Goal: Check status

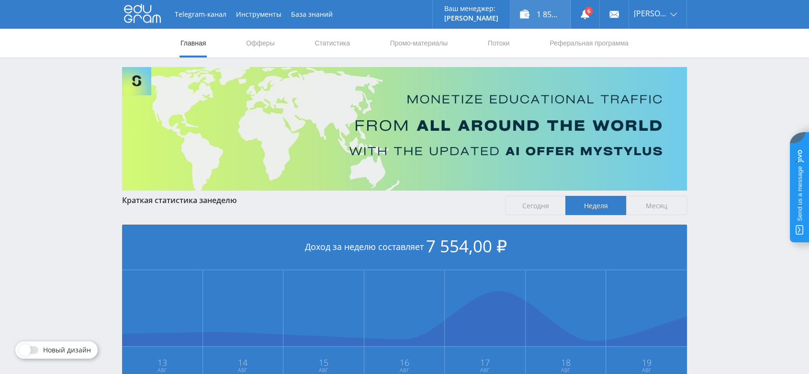
click at [541, 6] on div "1 854,00 ₽" at bounding box center [540, 14] width 60 height 29
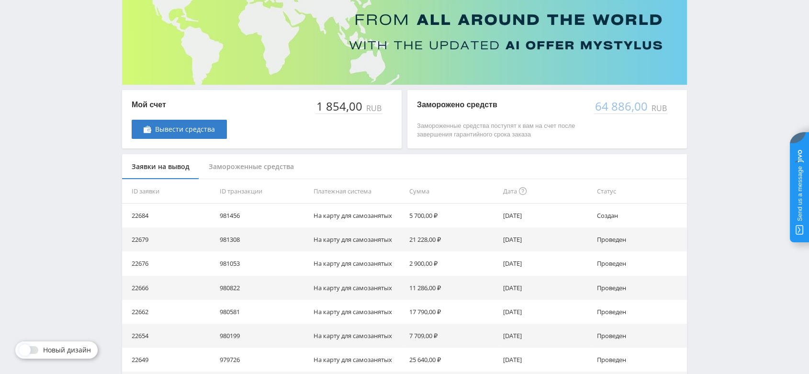
scroll to position [159, 0]
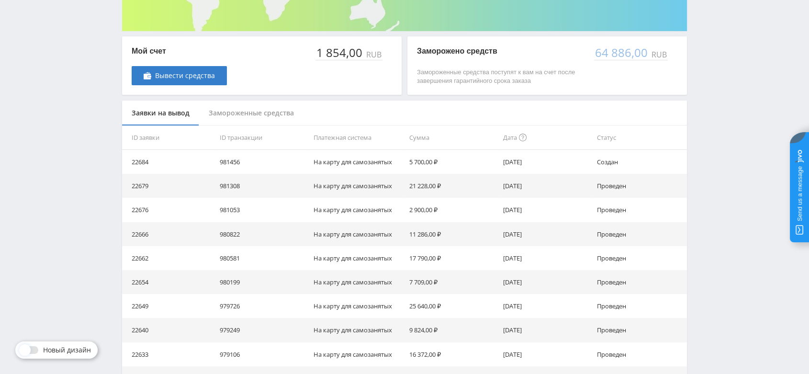
click at [235, 112] on div "Замороженные средства" at bounding box center [251, 112] width 104 height 25
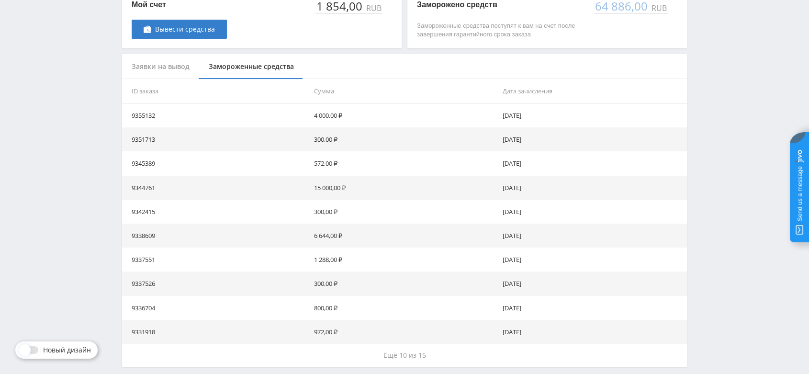
scroll to position [246, 0]
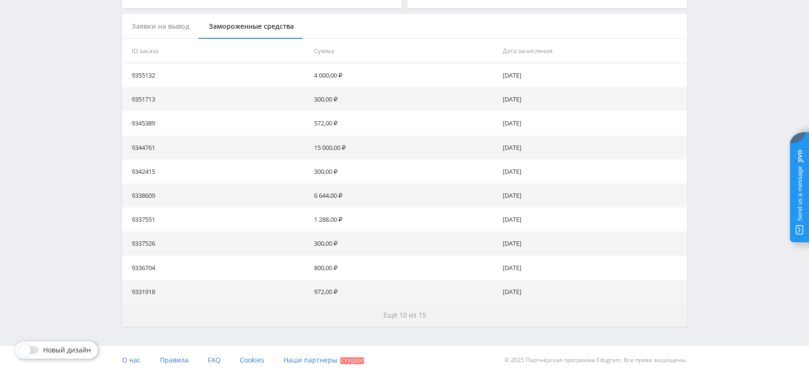
click at [387, 311] on span "Ещё 10 из 15" at bounding box center [404, 314] width 43 height 9
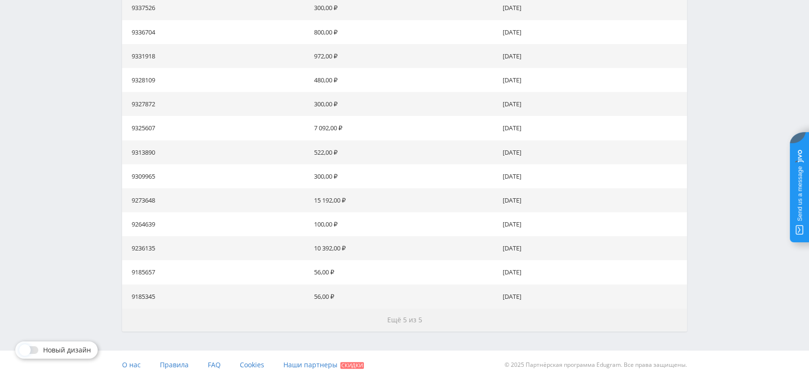
scroll to position [486, 0]
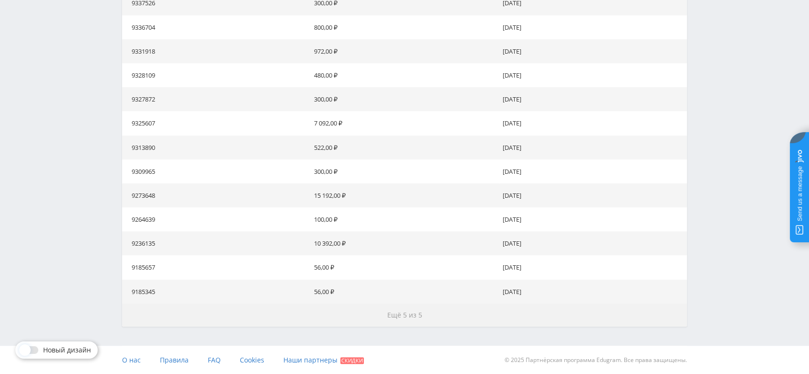
click at [398, 313] on span "Ещё 5 из 5" at bounding box center [404, 314] width 35 height 9
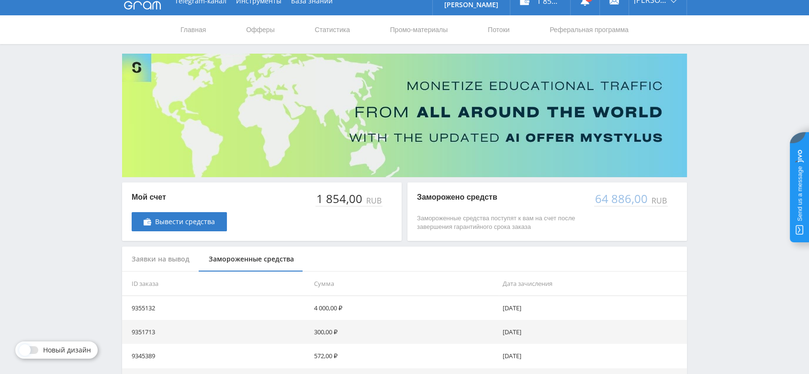
scroll to position [0, 0]
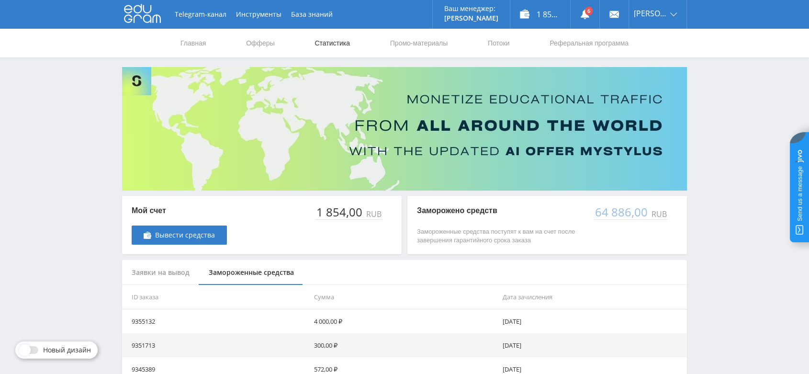
click at [333, 46] on link "Статистика" at bounding box center [331, 43] width 37 height 29
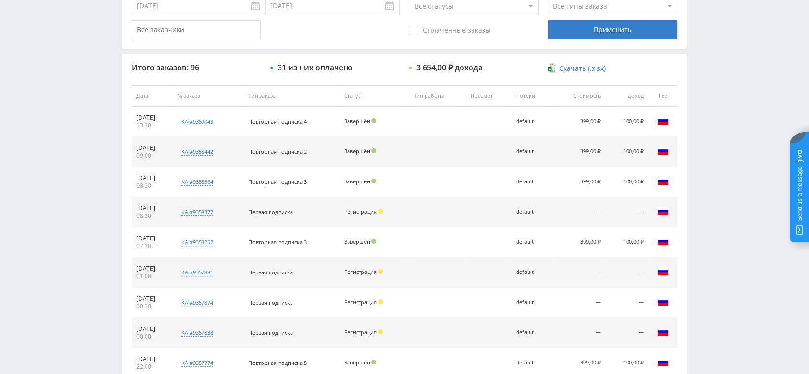
scroll to position [425, 0]
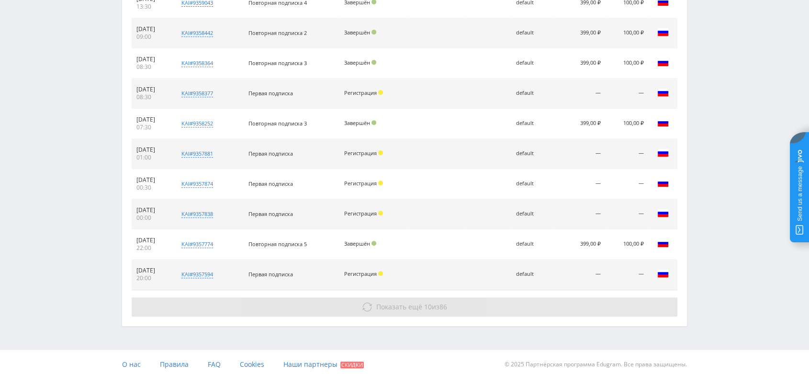
click at [399, 305] on span "Показать ещё" at bounding box center [399, 306] width 46 height 9
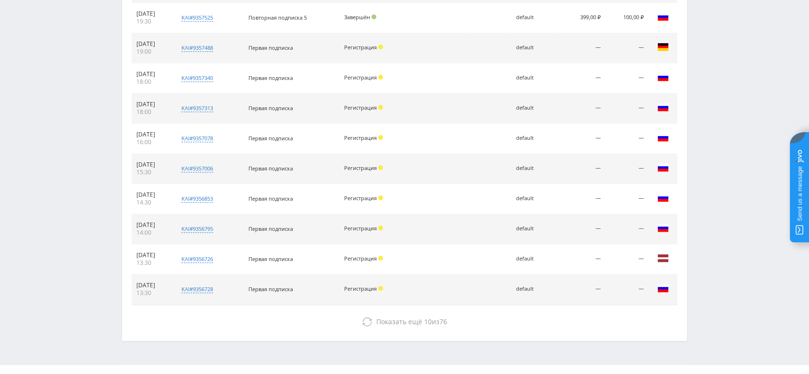
scroll to position [729, 0]
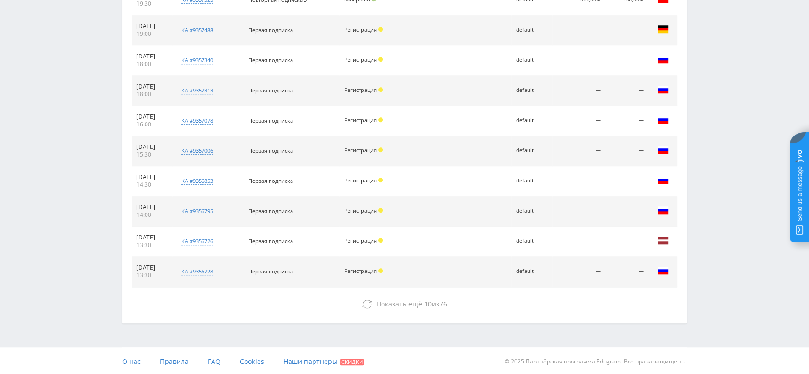
click at [399, 305] on span "Показать ещё" at bounding box center [399, 303] width 46 height 9
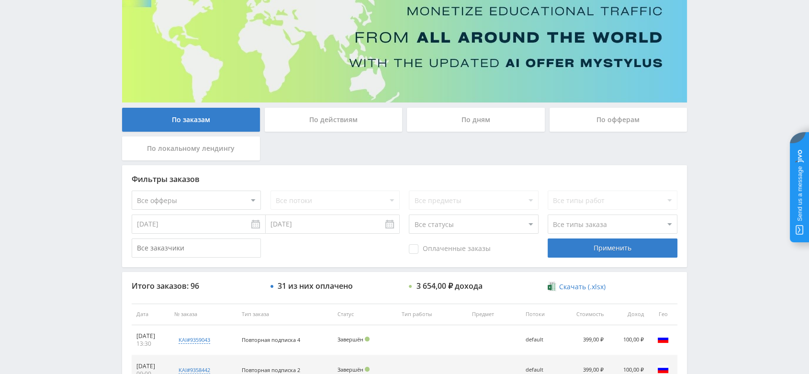
scroll to position [73, 0]
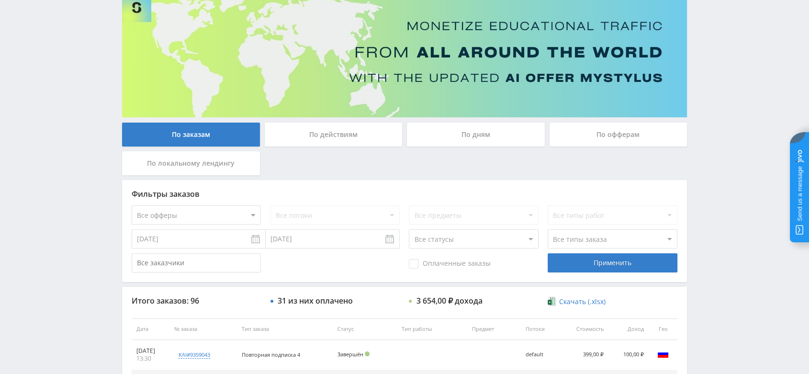
click at [445, 241] on select "Все статусы В аукционе В работе На гарантии Завершен Возврат Черновик" at bounding box center [473, 238] width 129 height 19
select select "1"
click at [409, 229] on select "Все статусы В аукционе В работе На гарантии Завершен Возврат Черновик" at bounding box center [473, 238] width 129 height 19
click at [584, 268] on div "Применить" at bounding box center [611, 262] width 129 height 19
click at [250, 237] on input "12.08.2025" at bounding box center [199, 238] width 134 height 19
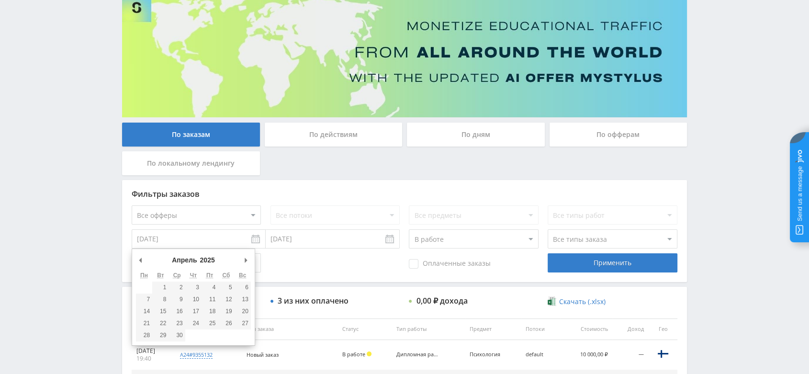
click at [162, 280] on th "Вт" at bounding box center [160, 275] width 16 height 12
type input "01.04.2025"
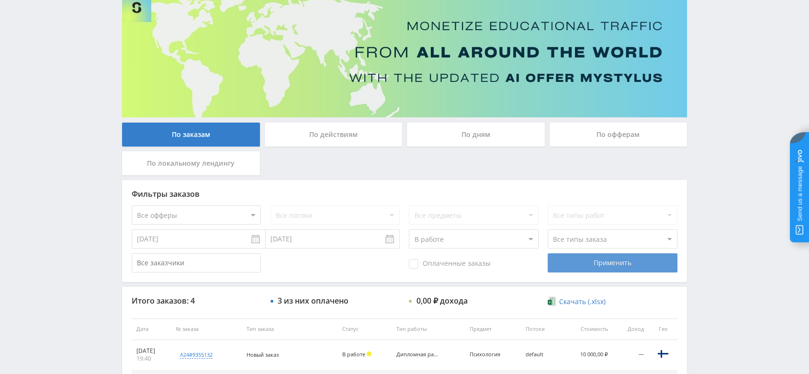
click at [591, 267] on div "Применить" at bounding box center [611, 262] width 129 height 19
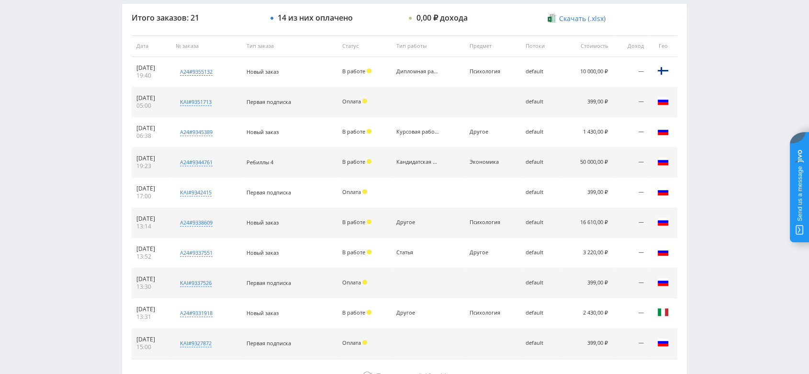
scroll to position [392, 0]
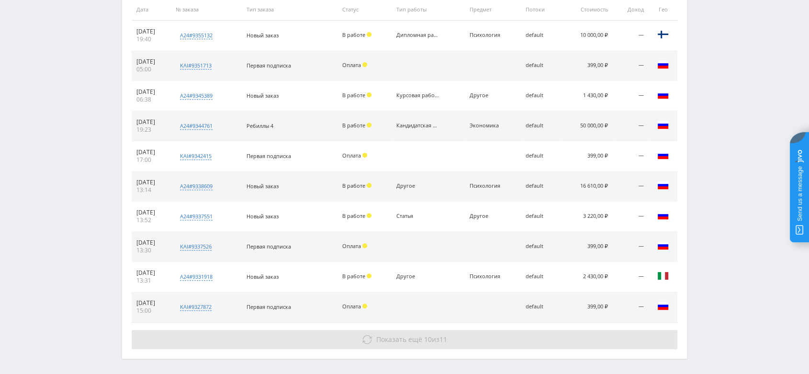
click at [432, 336] on span "Показать ещё 10 из 11" at bounding box center [411, 338] width 71 height 9
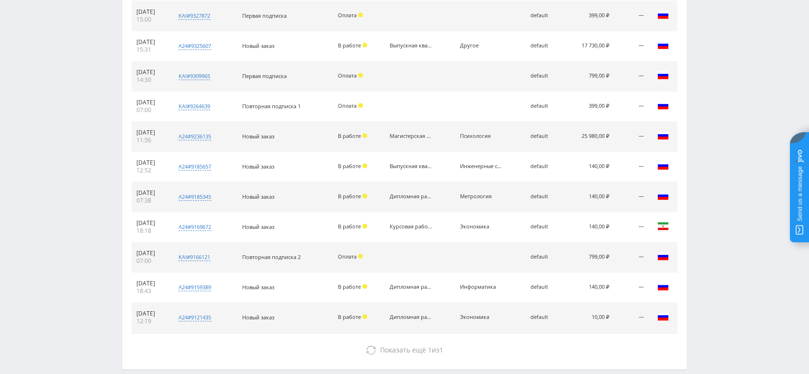
scroll to position [729, 0]
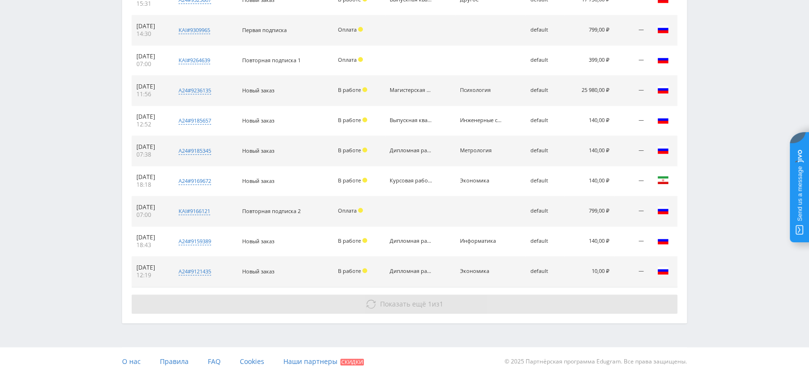
click at [429, 303] on span "1" at bounding box center [430, 303] width 4 height 9
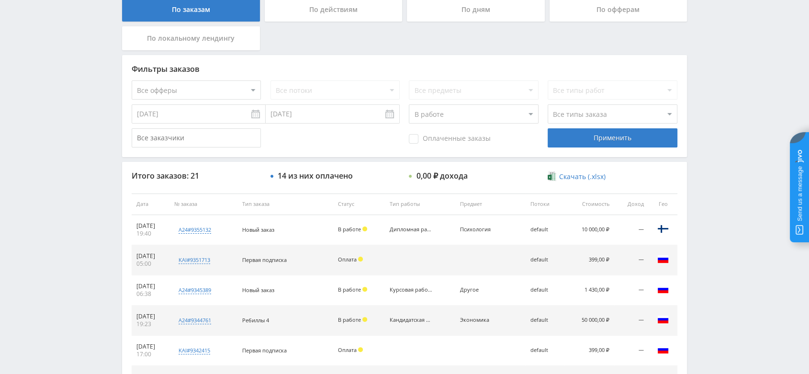
scroll to position [198, 0]
click at [452, 113] on select "Все статусы В аукционе В работе На гарантии Завершен Возврат Черновик" at bounding box center [473, 114] width 129 height 19
select select "2"
click at [409, 105] on select "Все статусы В аукционе В работе На гарантии Завершен Возврат Черновик" at bounding box center [473, 114] width 129 height 19
click at [585, 140] on div "Применить" at bounding box center [611, 138] width 129 height 19
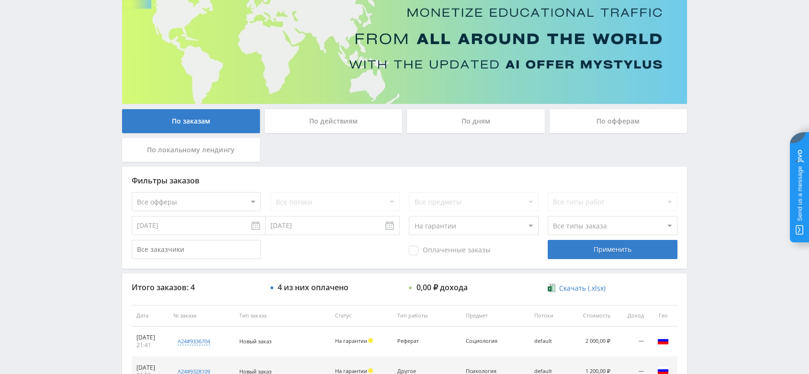
scroll to position [0, 0]
